Goal: Transaction & Acquisition: Purchase product/service

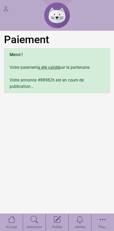
click at [11, 215] on icon at bounding box center [12, 219] width 8 height 9
click at [38, 221] on link "Annonces" at bounding box center [34, 221] width 23 height 17
click at [9, 221] on icon at bounding box center [12, 219] width 8 height 9
click at [11, 221] on icon at bounding box center [12, 219] width 8 height 9
click at [8, 221] on icon at bounding box center [12, 219] width 8 height 9
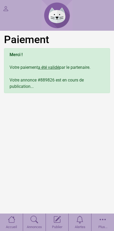
click at [9, 218] on icon at bounding box center [12, 219] width 8 height 9
click at [9, 216] on icon at bounding box center [12, 219] width 8 height 9
click at [11, 222] on icon at bounding box center [12, 219] width 8 height 9
click at [105, 217] on icon at bounding box center [103, 219] width 8 height 9
click at [14, 222] on icon at bounding box center [12, 219] width 8 height 9
